Goal: Navigation & Orientation: Find specific page/section

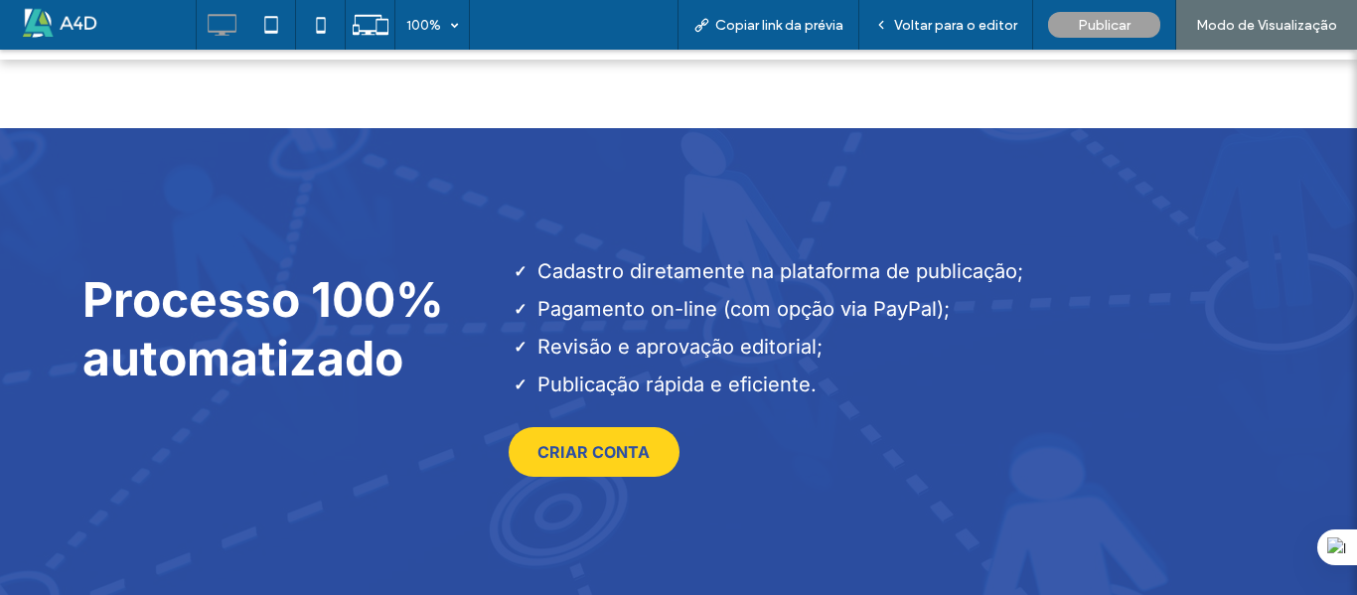
scroll to position [700, 0]
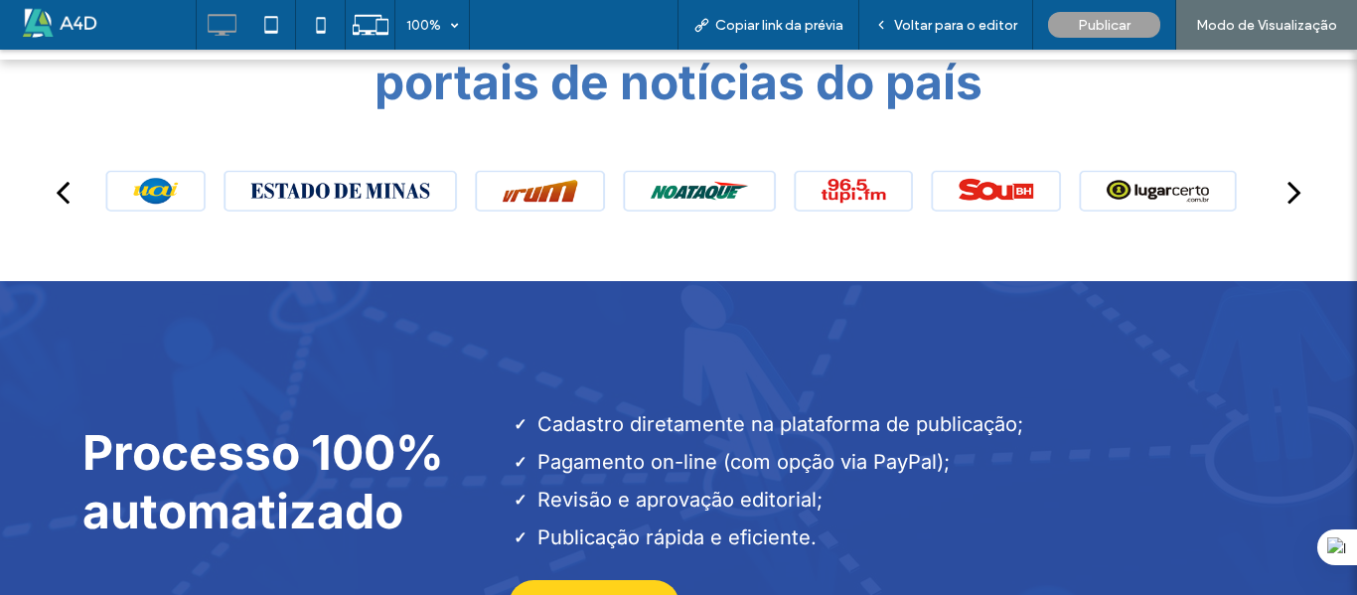
click at [1287, 181] on div "next" at bounding box center [1294, 192] width 14 height 40
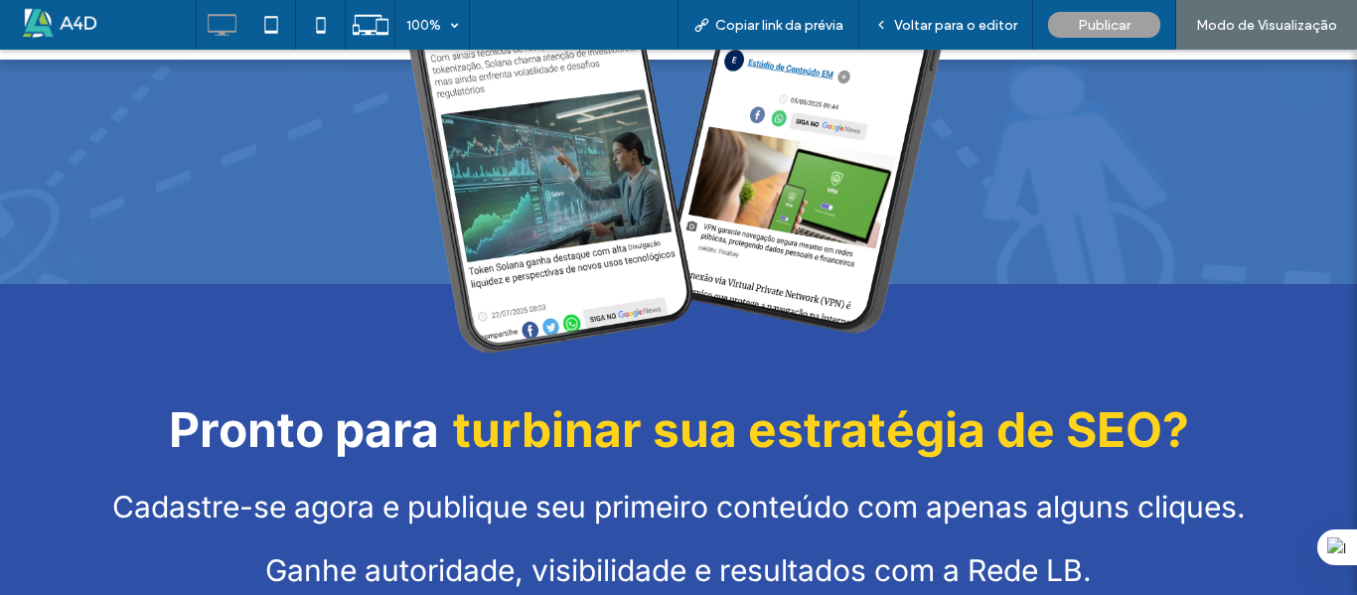
scroll to position [2268, 0]
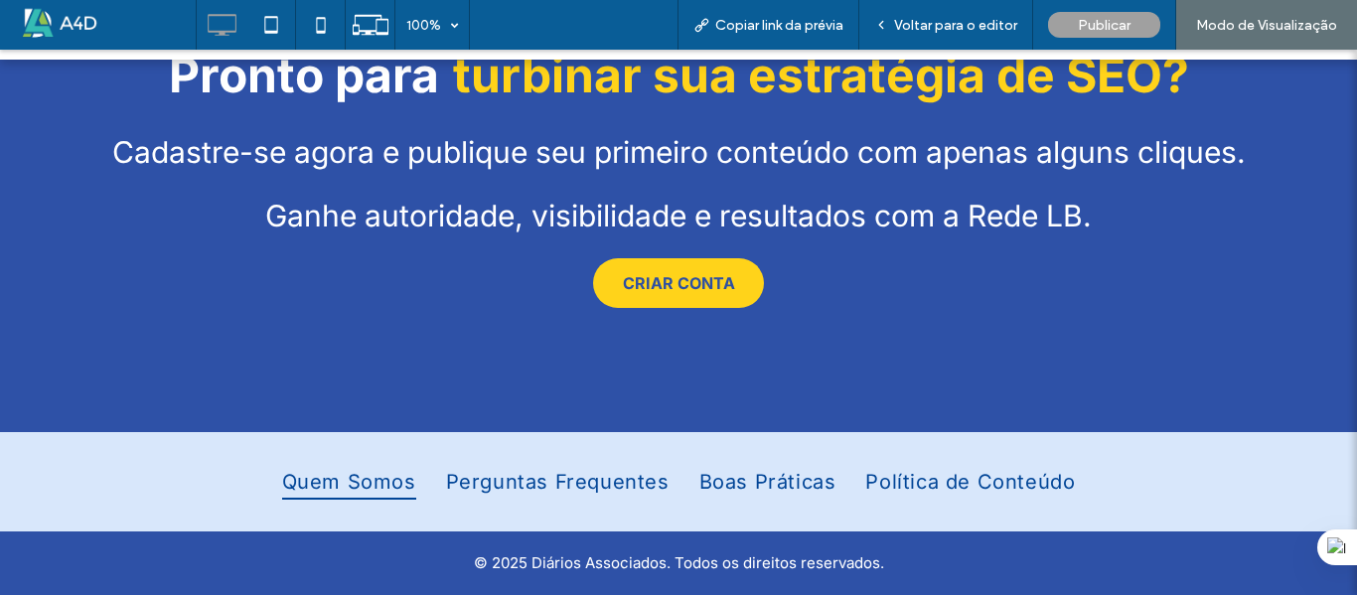
click at [342, 486] on span "Quem Somos" at bounding box center [349, 482] width 134 height 36
click at [504, 489] on span "Perguntas Frequentes" at bounding box center [558, 482] width 224 height 36
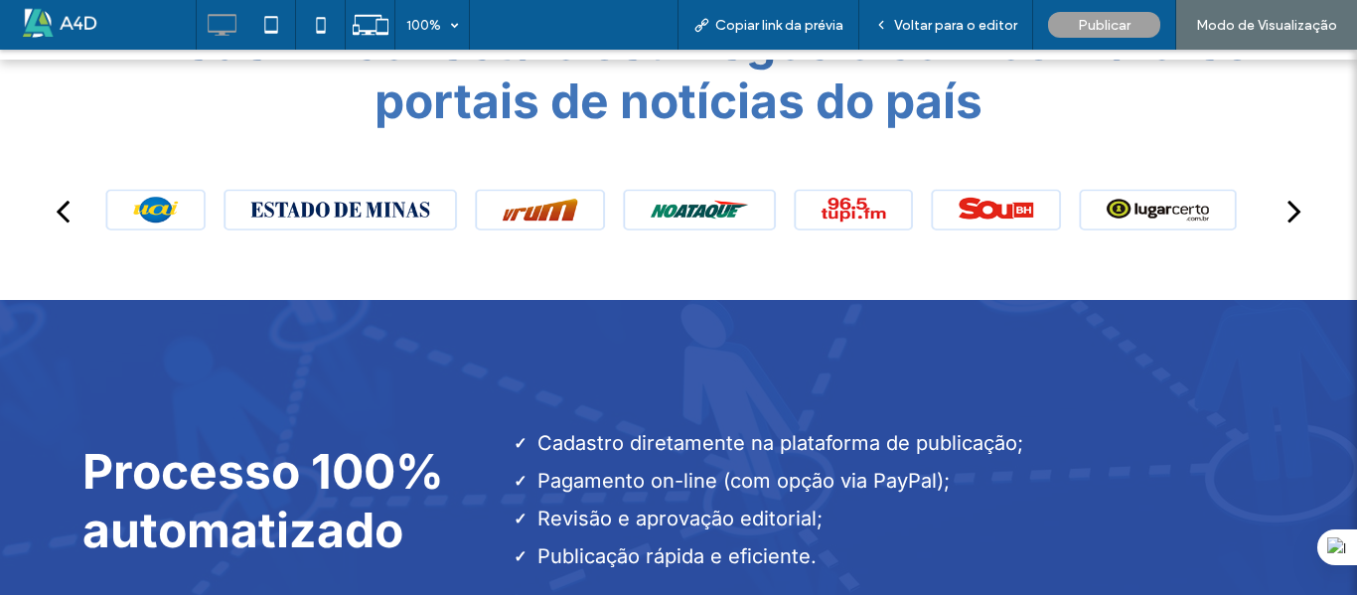
scroll to position [695, 0]
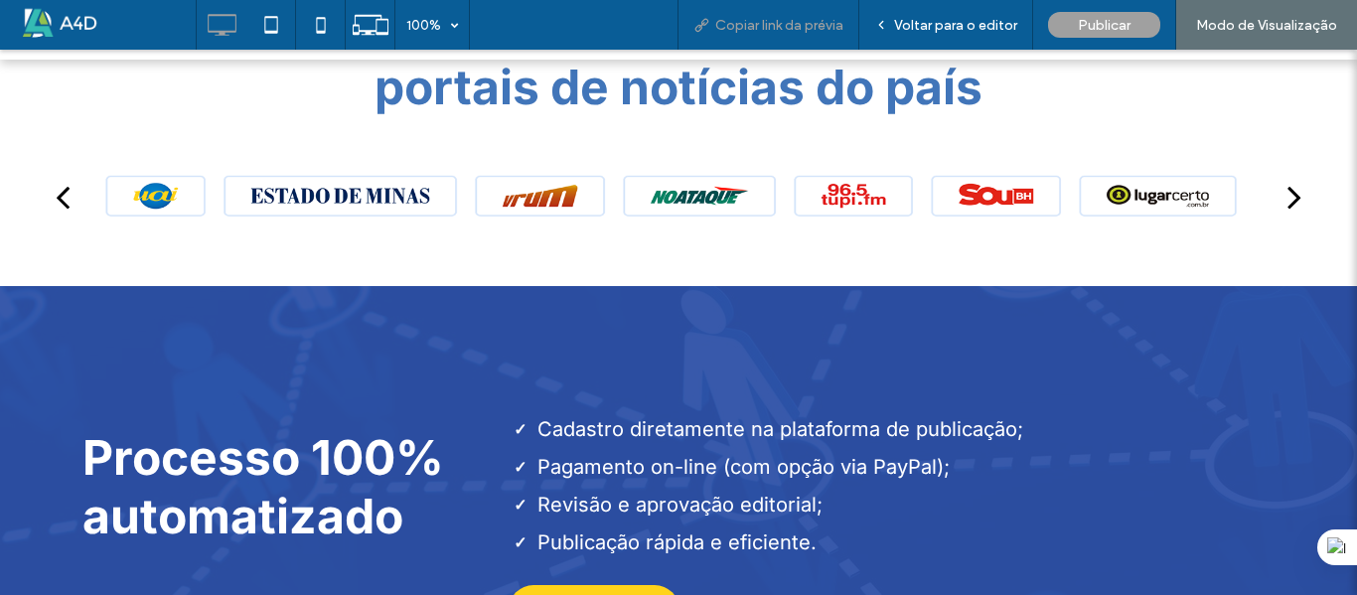
click at [782, 37] on div "Copiar link da prévia" at bounding box center [768, 25] width 182 height 50
click at [820, 26] on span "Copiar link da prévia" at bounding box center [779, 25] width 128 height 17
click at [769, 17] on span "Copiar link da prévia" at bounding box center [779, 25] width 128 height 17
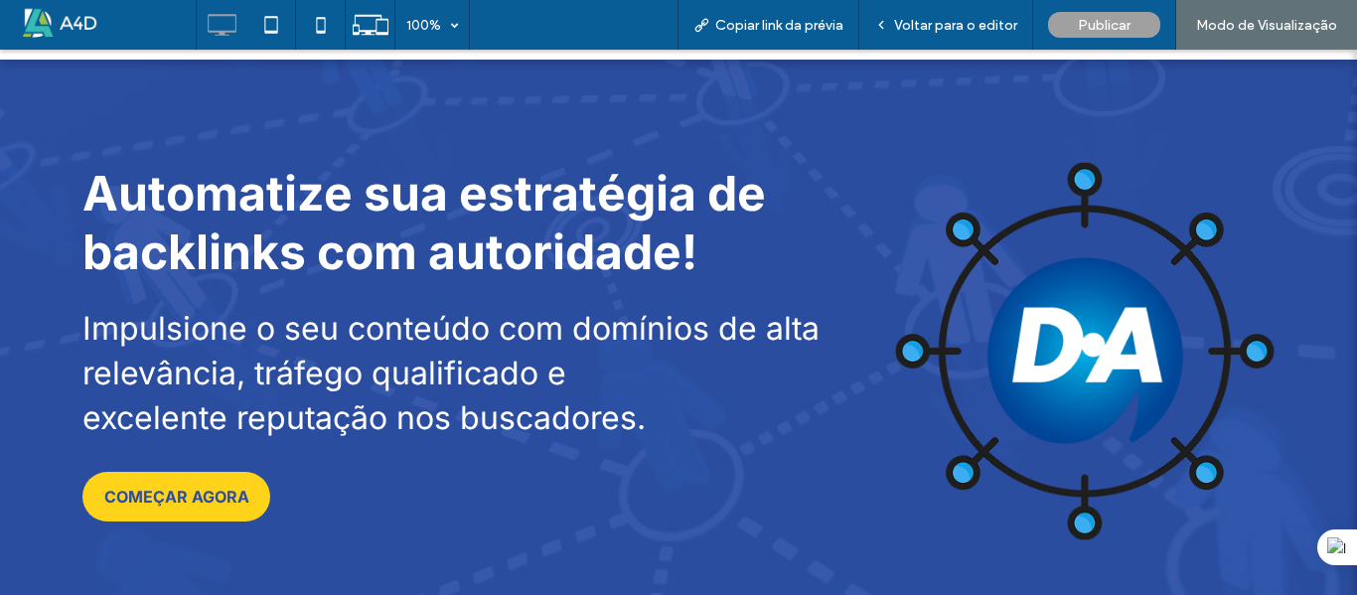
scroll to position [596, 0]
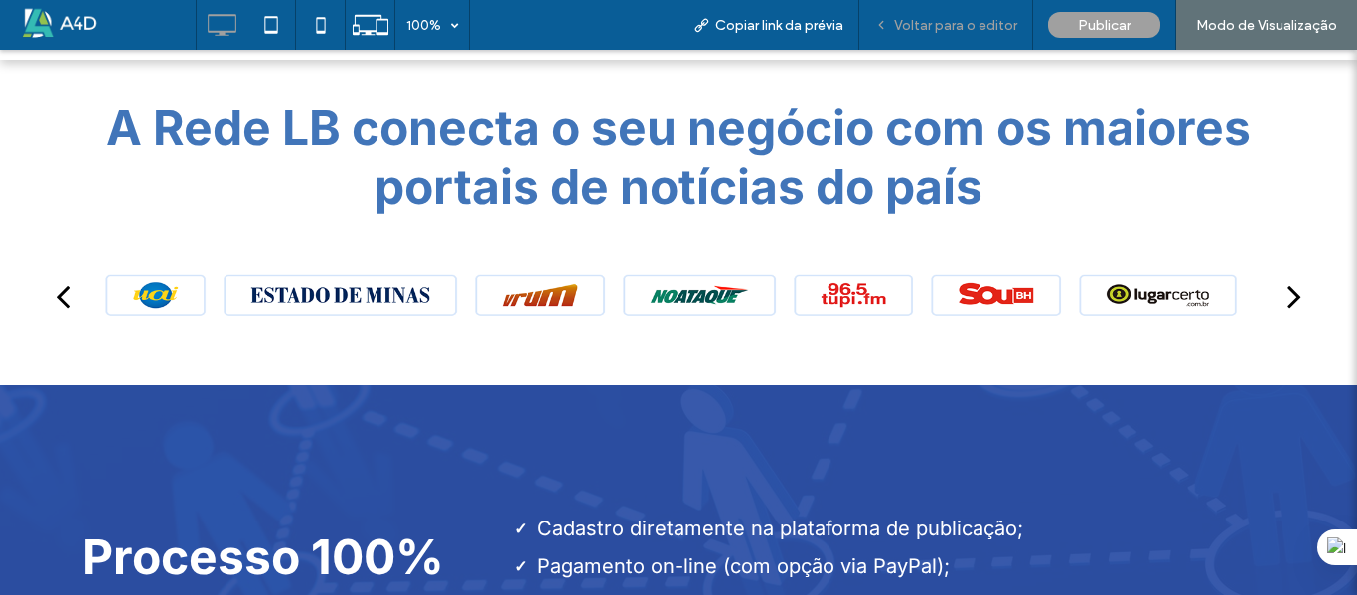
drag, startPoint x: 928, startPoint y: 30, endPoint x: 150, endPoint y: 222, distance: 801.1
click at [928, 30] on span "Voltar para o editor" at bounding box center [955, 25] width 123 height 17
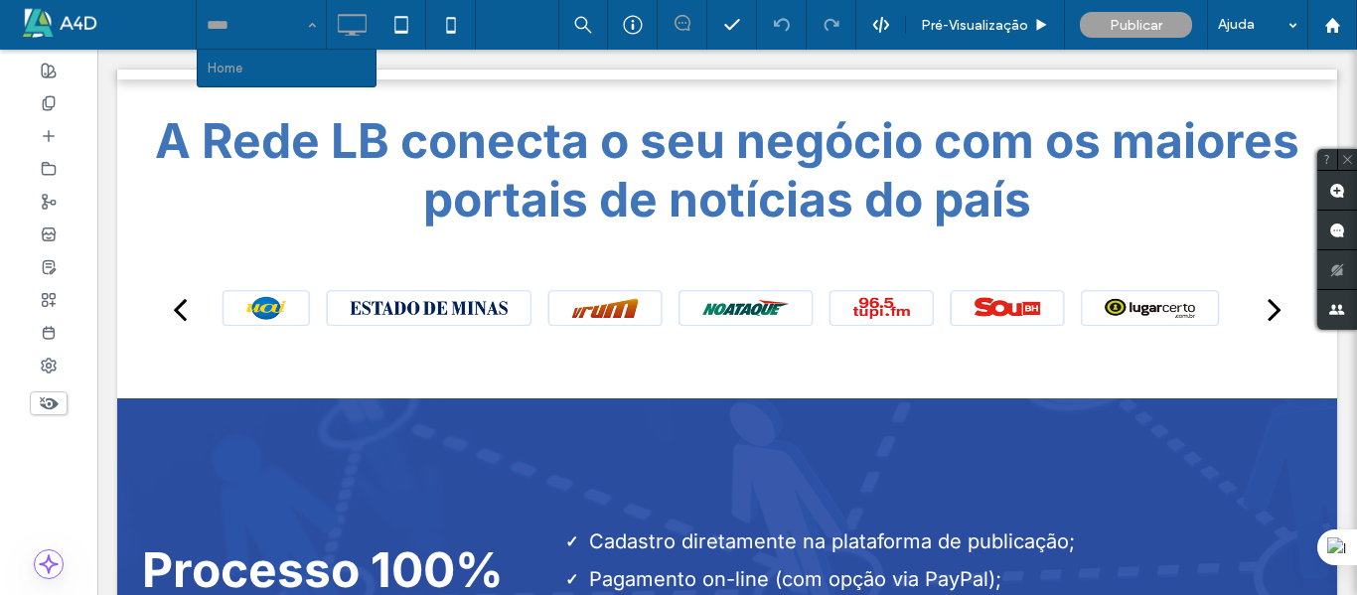
click at [300, 34] on div "Home" at bounding box center [261, 25] width 129 height 50
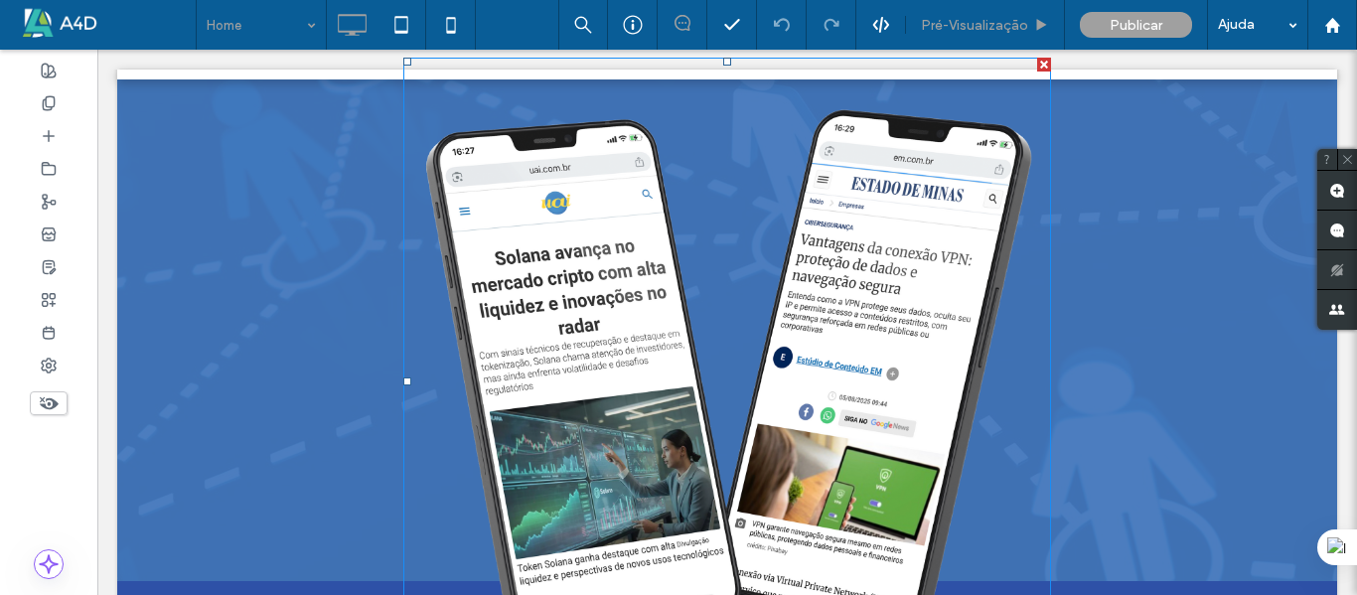
scroll to position [1600, 0]
